Goal: Navigation & Orientation: Find specific page/section

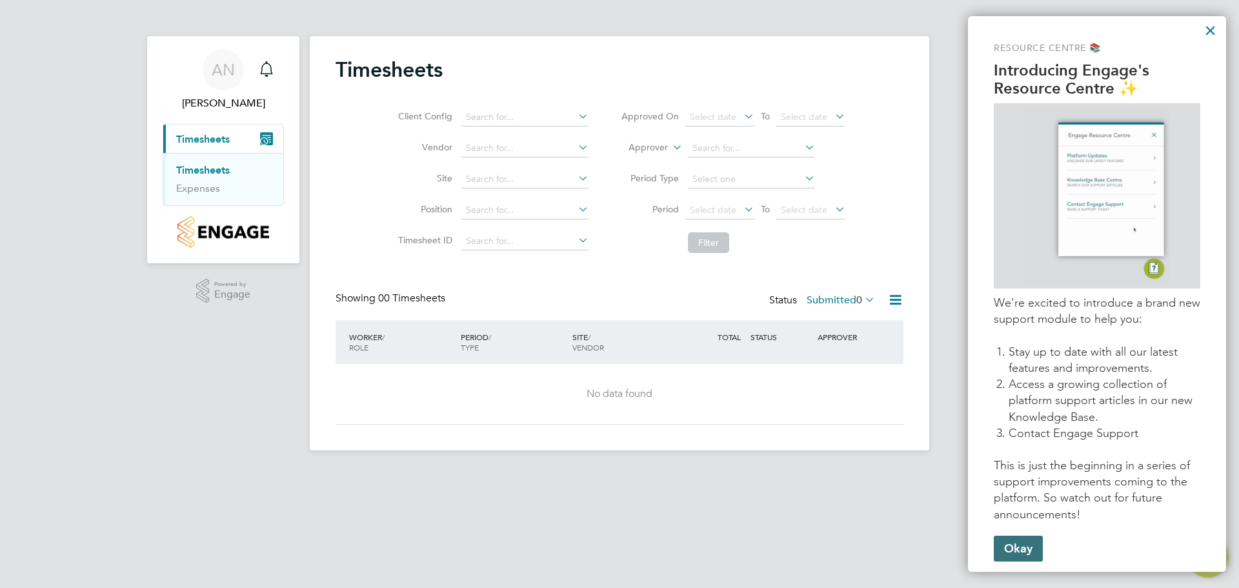
click at [1015, 547] on button "Okay" at bounding box center [1018, 549] width 49 height 26
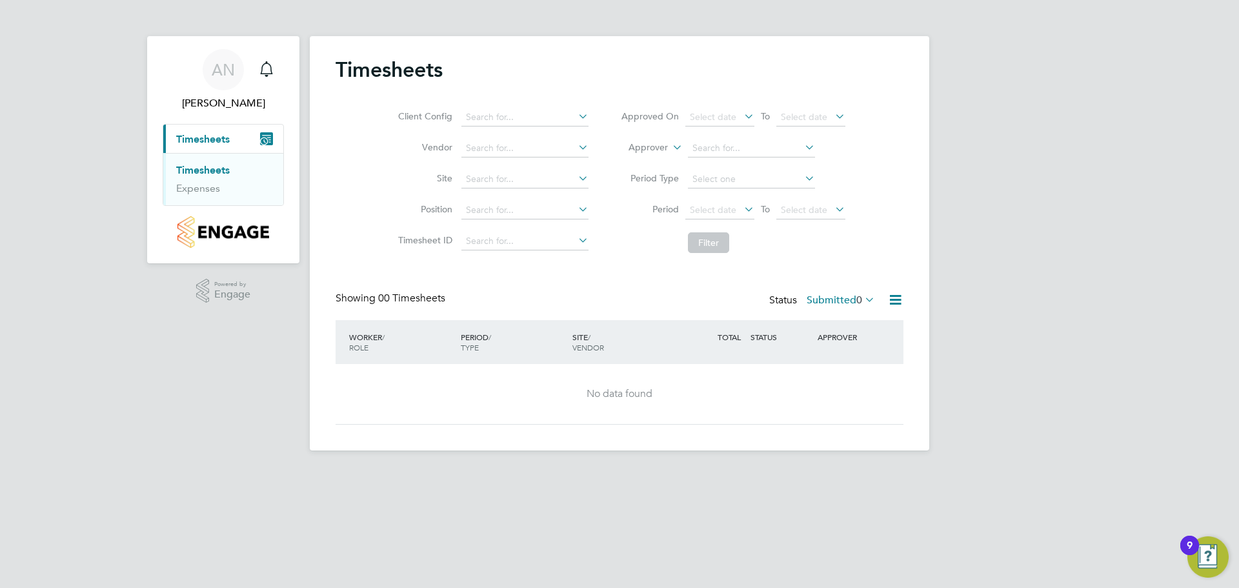
click at [209, 137] on span "Timesheets" at bounding box center [203, 139] width 54 height 12
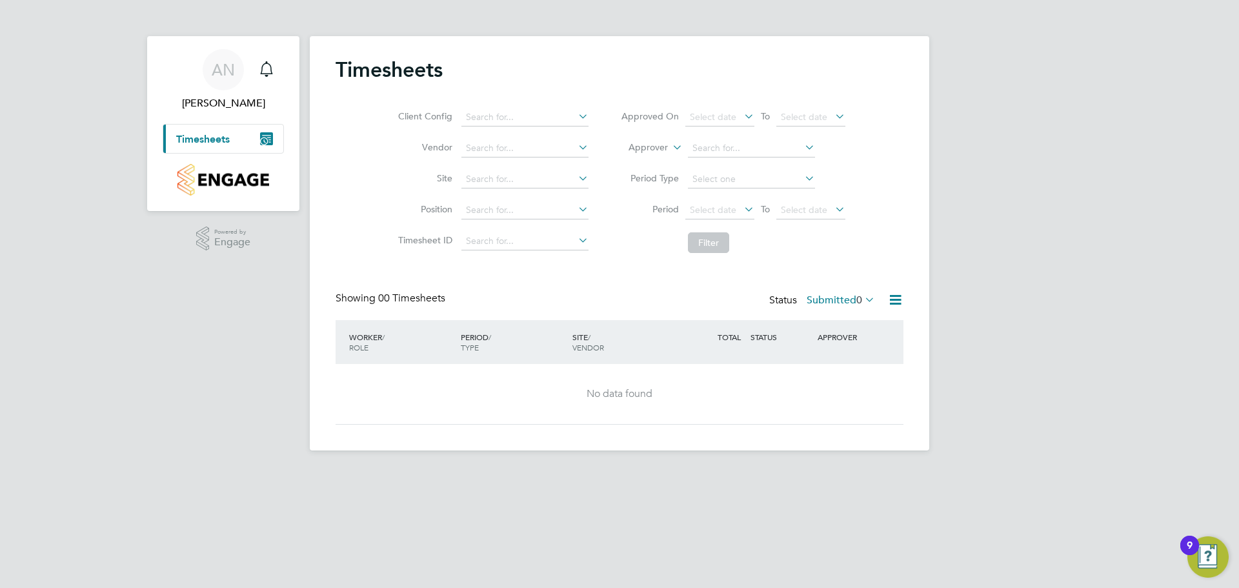
click at [205, 177] on img "Main navigation" at bounding box center [222, 180] width 91 height 32
click at [219, 103] on span "[PERSON_NAME]" at bounding box center [223, 103] width 121 height 15
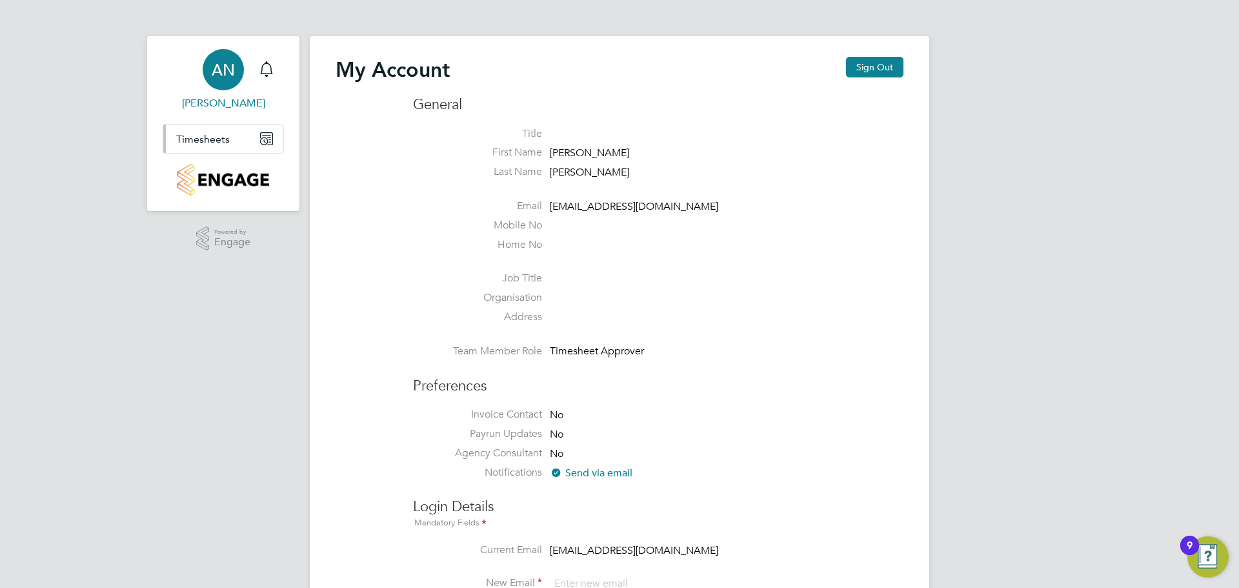
click at [212, 134] on span "Timesheets" at bounding box center [203, 139] width 54 height 12
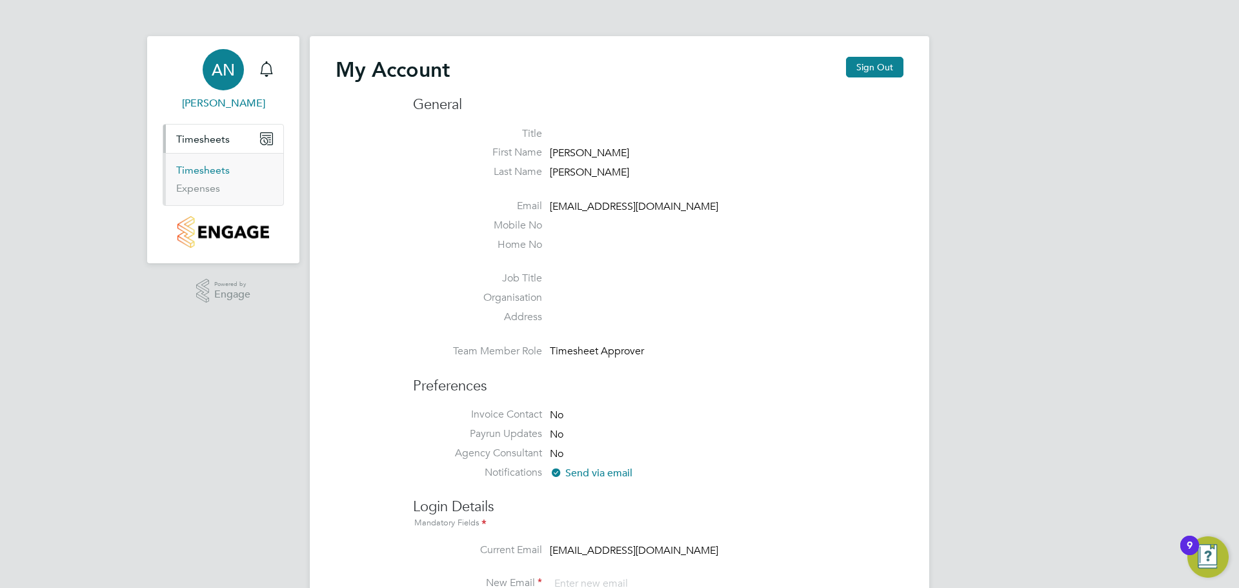
click at [206, 175] on link "Timesheets" at bounding box center [203, 170] width 54 height 12
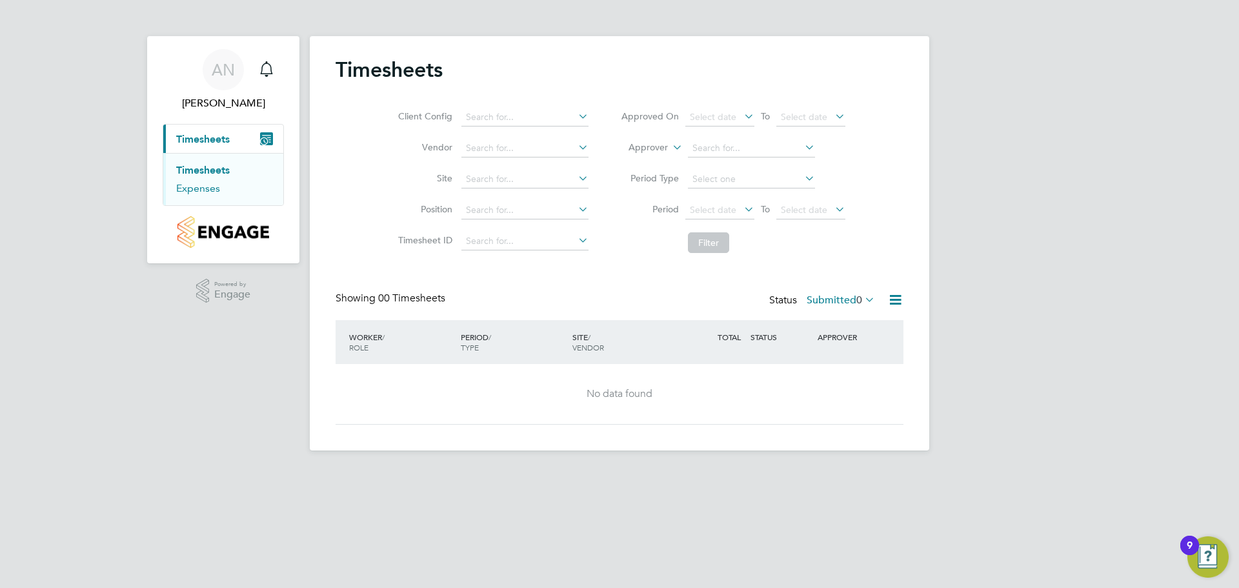
click at [205, 187] on link "Expenses" at bounding box center [198, 188] width 44 height 12
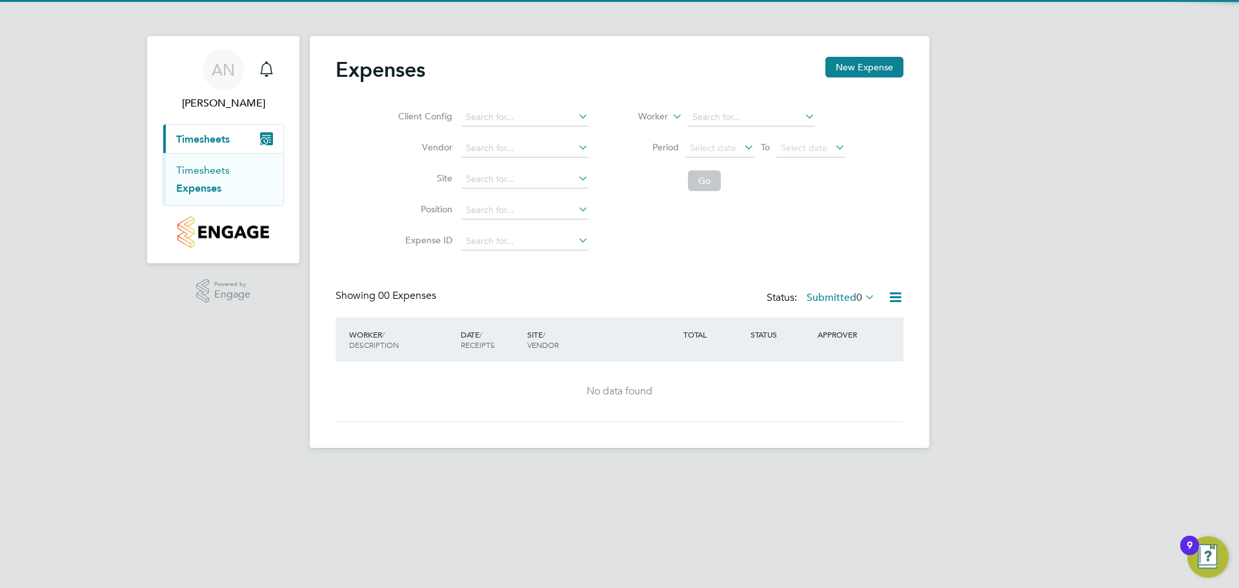
click at [204, 170] on link "Timesheets" at bounding box center [203, 170] width 54 height 12
